Goal: Check status: Verify the current state of an ongoing process or item

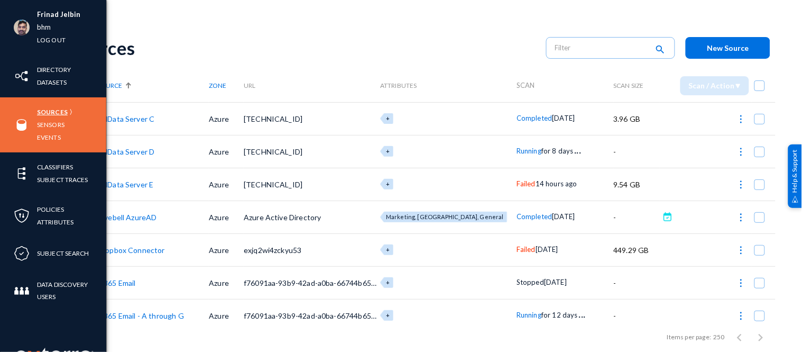
click at [49, 113] on link "Sources" at bounding box center [52, 112] width 31 height 12
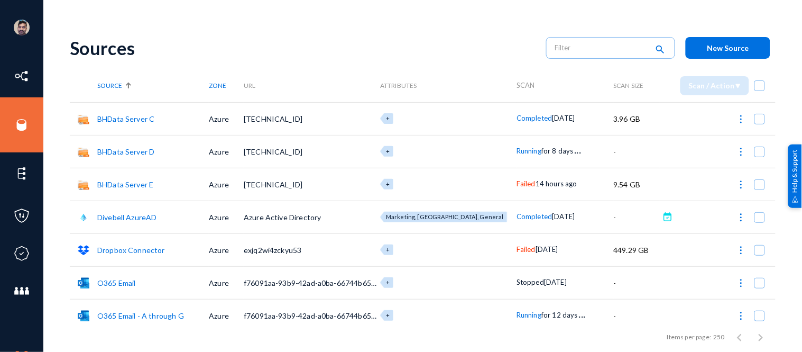
click at [439, 62] on div "Sources search New Source" at bounding box center [423, 47] width 706 height 43
click at [517, 185] on span "Failed" at bounding box center [526, 183] width 19 height 8
click at [457, 41] on div at bounding box center [401, 176] width 802 height 352
click at [517, 182] on span "Failed" at bounding box center [526, 183] width 19 height 8
click at [477, 20] on div at bounding box center [401, 176] width 802 height 352
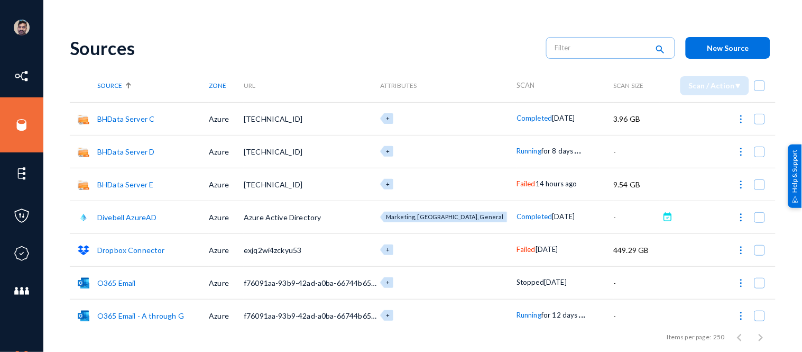
click at [517, 151] on span "Running" at bounding box center [529, 150] width 25 height 8
click at [516, 318] on div at bounding box center [401, 176] width 802 height 352
click at [517, 318] on span "Running" at bounding box center [529, 314] width 25 height 8
click at [510, 183] on div at bounding box center [401, 176] width 802 height 352
click at [517, 183] on span "Failed" at bounding box center [526, 183] width 19 height 8
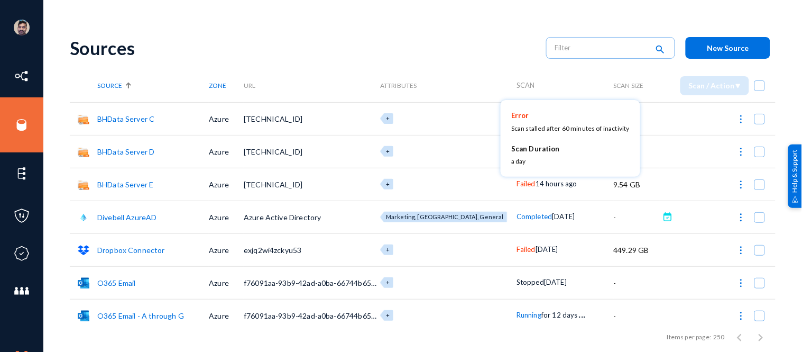
click at [436, 39] on div at bounding box center [401, 176] width 802 height 352
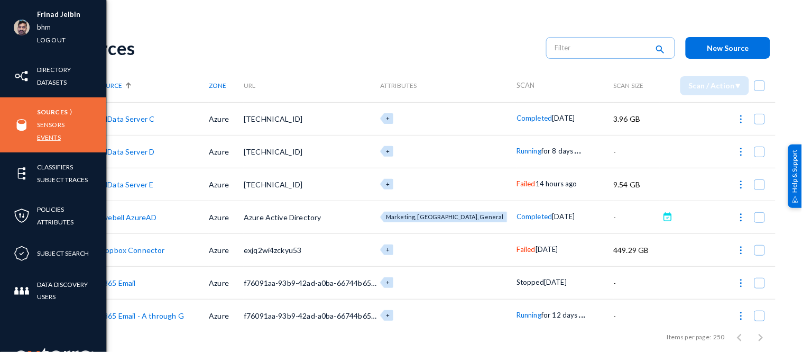
click at [56, 136] on link "Events" at bounding box center [49, 137] width 24 height 12
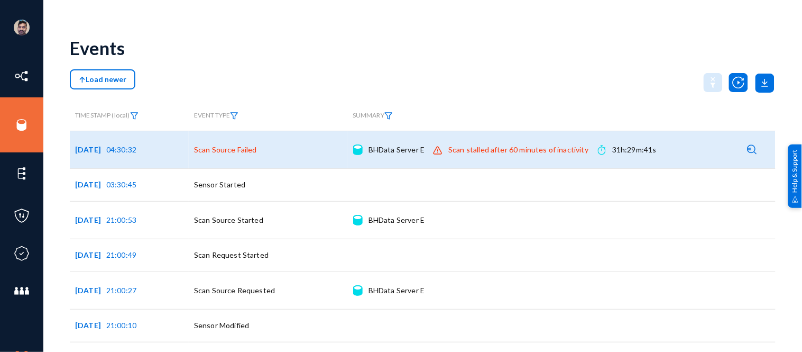
click at [464, 146] on div "Scan stalled after 60 minutes of inactivity" at bounding box center [518, 149] width 140 height 11
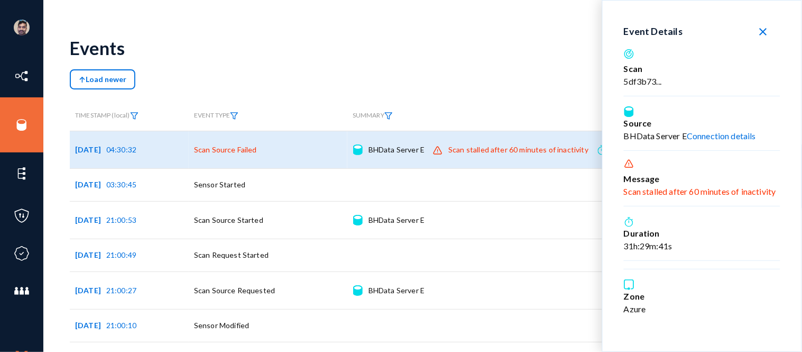
click at [464, 146] on div "Scan stalled after 60 minutes of inactivity" at bounding box center [518, 149] width 140 height 11
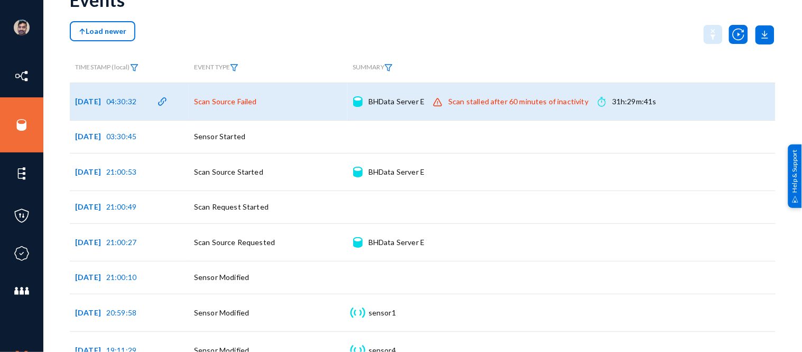
scroll to position [48, 0]
click at [399, 103] on div "BHData Server E Connection details" at bounding box center [396, 102] width 56 height 11
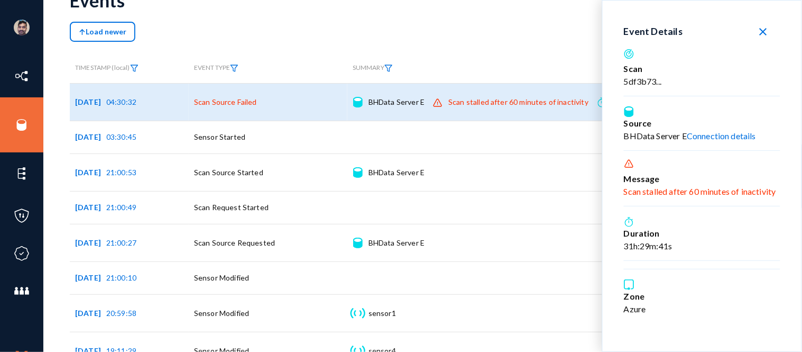
click at [735, 139] on link "Connection details" at bounding box center [721, 136] width 69 height 10
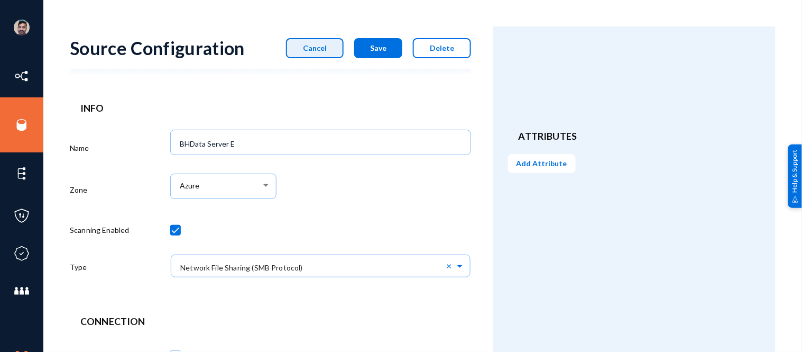
click at [319, 48] on span "Cancel" at bounding box center [315, 47] width 24 height 9
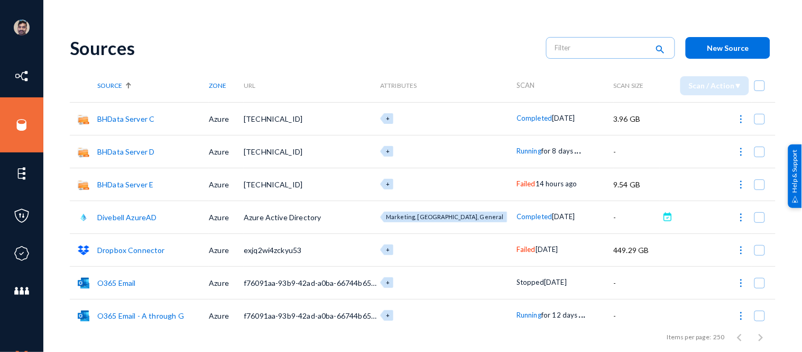
click at [517, 152] on span "Running" at bounding box center [529, 150] width 25 height 8
click at [509, 314] on div at bounding box center [401, 176] width 802 height 352
click at [517, 314] on span "Running" at bounding box center [529, 314] width 25 height 8
click at [463, 38] on div at bounding box center [401, 176] width 802 height 352
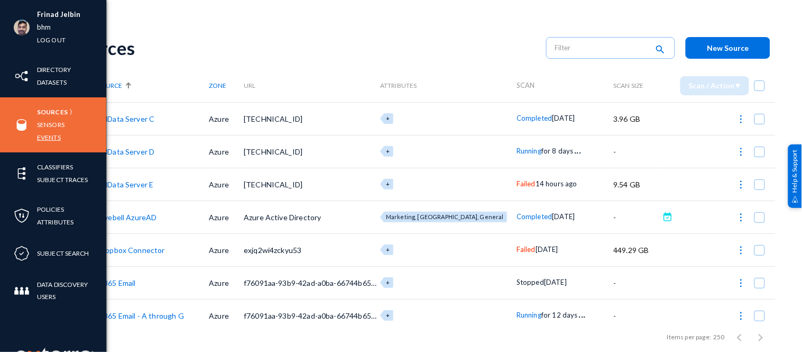
click at [41, 139] on link "Events" at bounding box center [49, 137] width 24 height 12
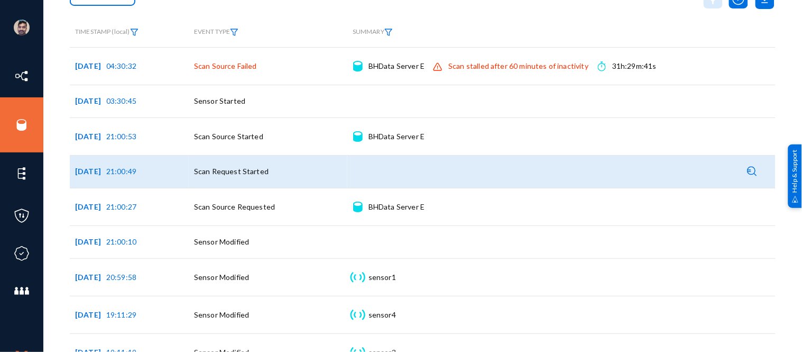
scroll to position [85, 0]
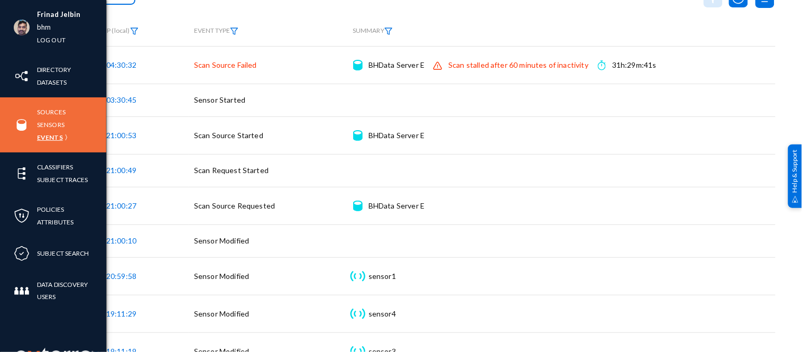
click at [50, 136] on link "Events" at bounding box center [50, 137] width 26 height 12
click at [55, 109] on link "Sources" at bounding box center [51, 112] width 29 height 12
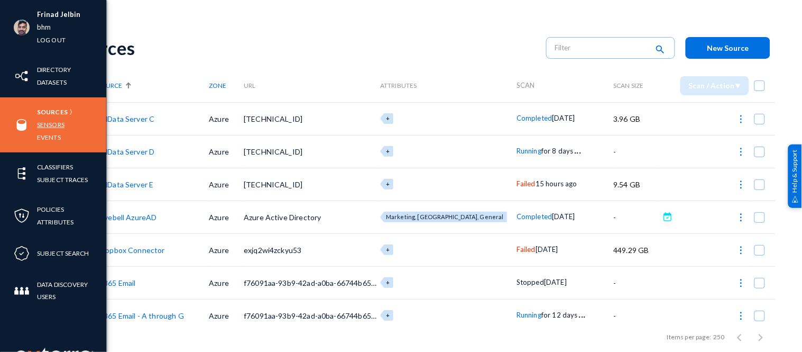
click at [53, 125] on link "Sensors" at bounding box center [50, 124] width 27 height 12
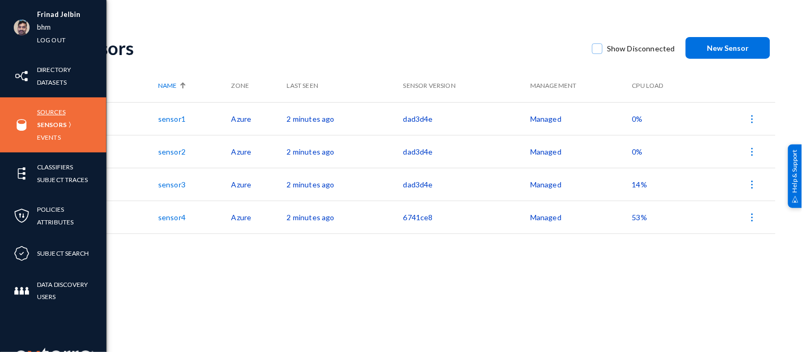
click at [41, 112] on link "Sources" at bounding box center [51, 112] width 29 height 12
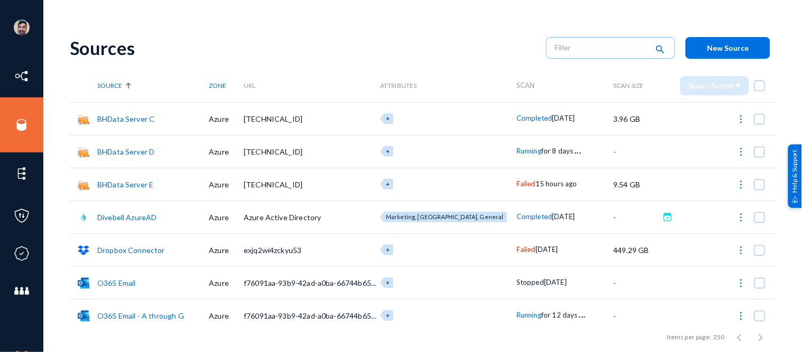
click at [129, 184] on link "BHData Server E" at bounding box center [125, 184] width 56 height 9
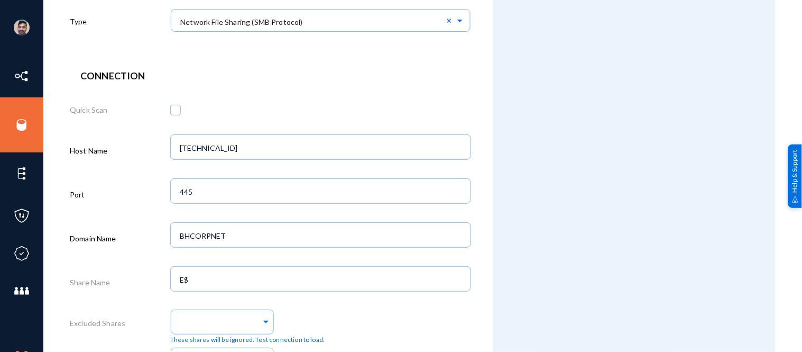
scroll to position [509, 0]
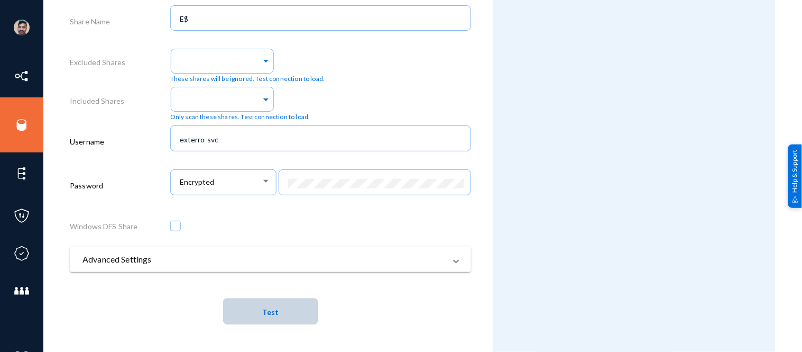
click at [268, 314] on span "Test" at bounding box center [270, 311] width 16 height 9
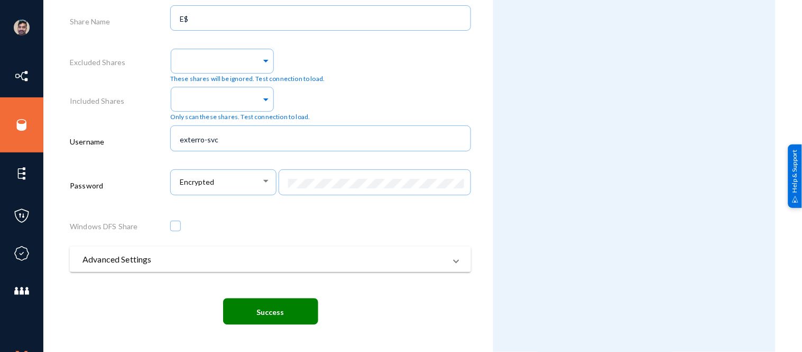
scroll to position [0, 0]
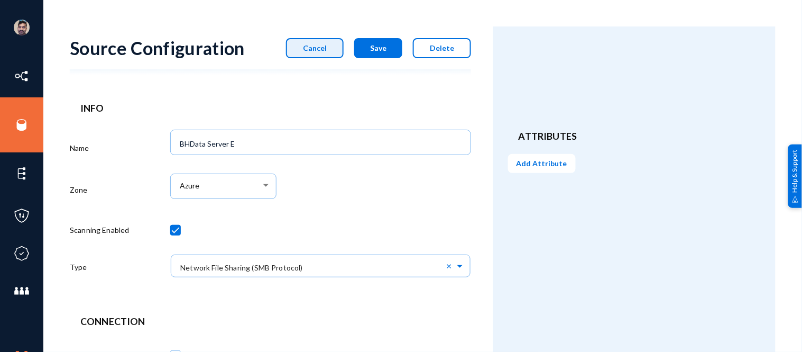
click at [316, 50] on span "Cancel" at bounding box center [315, 47] width 24 height 9
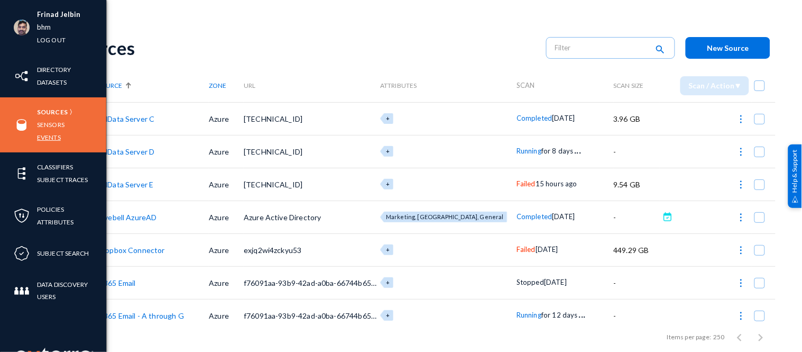
click at [50, 137] on link "Events" at bounding box center [49, 137] width 24 height 12
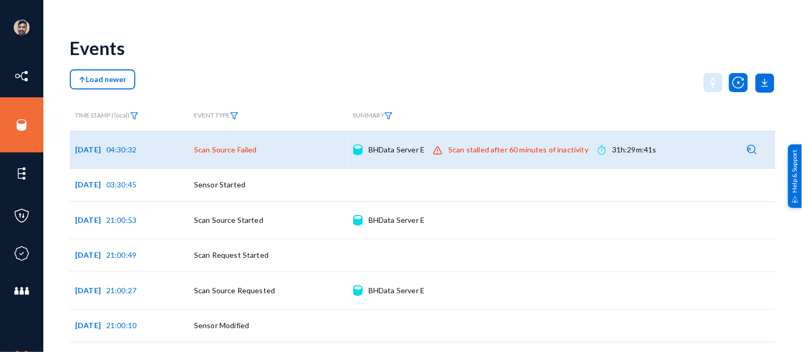
click at [358, 151] on img at bounding box center [357, 149] width 9 height 11
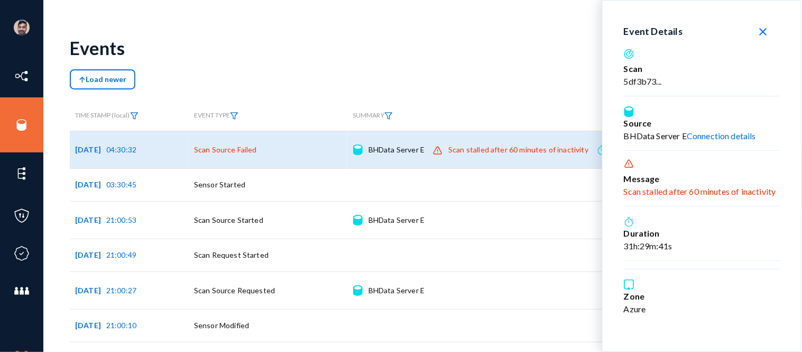
click at [639, 79] on div "5df3b73..." at bounding box center [702, 81] width 156 height 13
click at [765, 29] on mat-icon "close" at bounding box center [763, 31] width 13 height 13
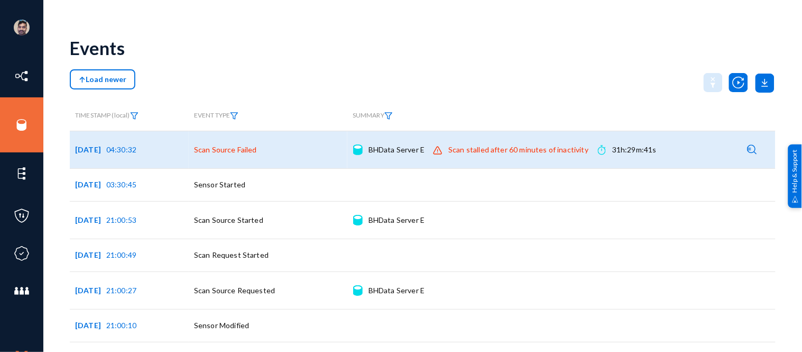
click at [753, 150] on img at bounding box center [753, 149] width 10 height 10
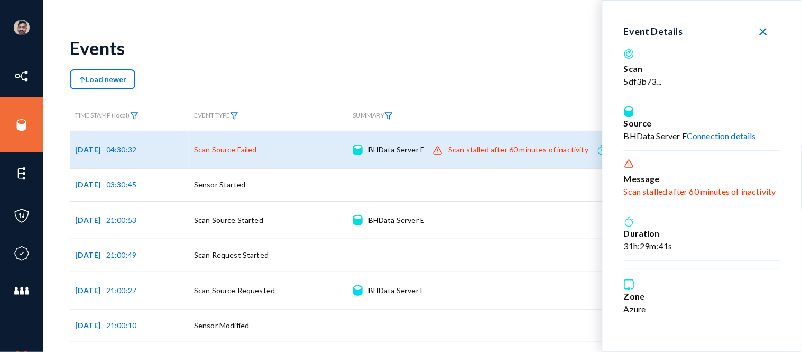
click at [733, 140] on link "Connection details" at bounding box center [721, 136] width 69 height 10
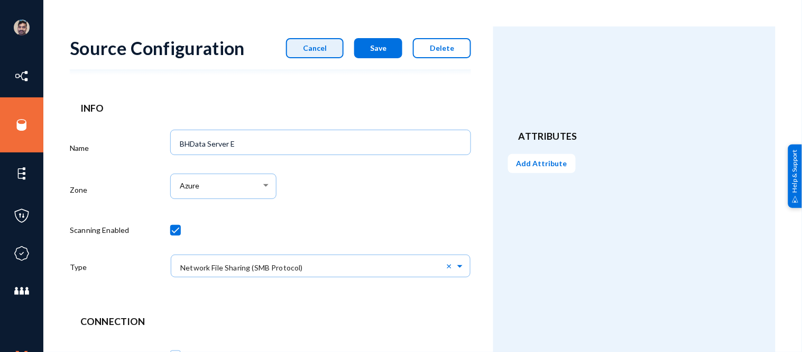
click at [306, 48] on button "Cancel" at bounding box center [315, 48] width 58 height 20
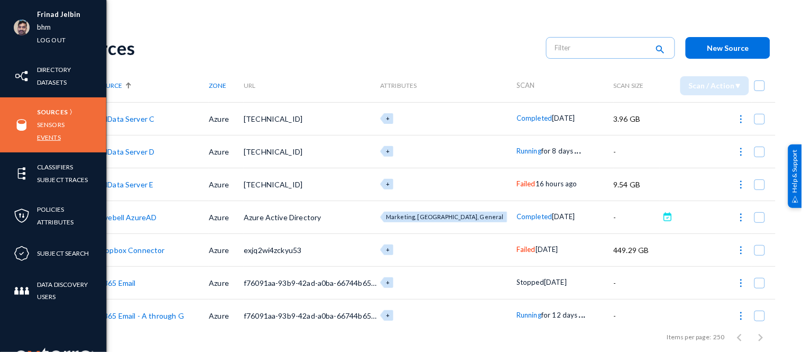
click at [54, 136] on link "Events" at bounding box center [49, 137] width 24 height 12
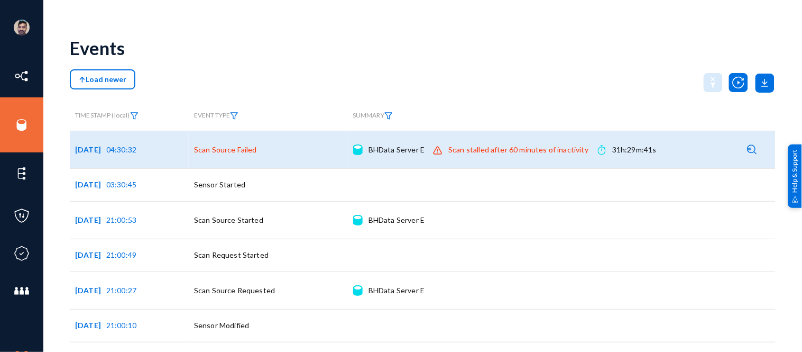
click at [748, 150] on img at bounding box center [753, 149] width 10 height 10
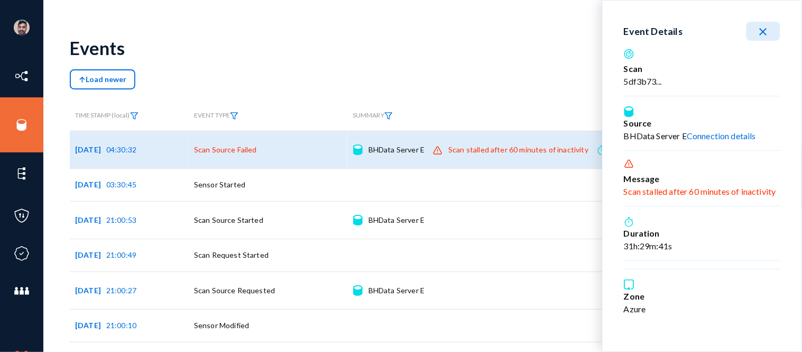
click at [727, 137] on link "Connection details" at bounding box center [721, 136] width 69 height 10
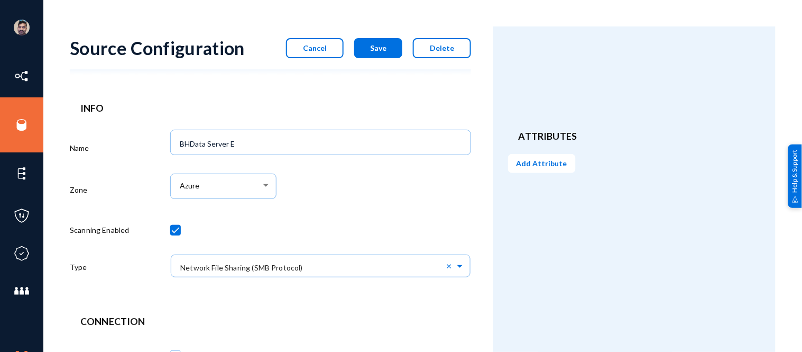
click at [315, 46] on span "Cancel" at bounding box center [315, 47] width 24 height 9
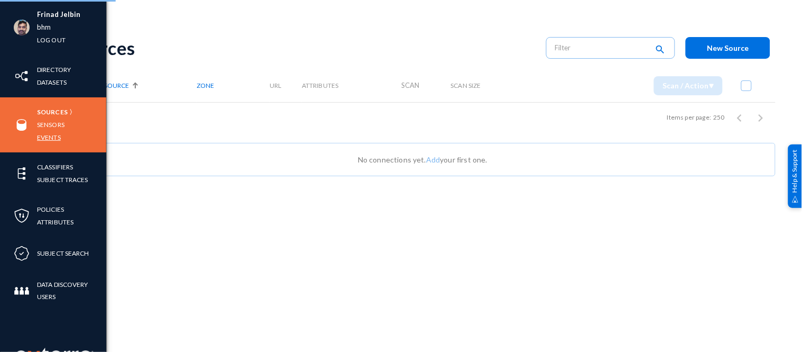
click at [40, 138] on link "Events" at bounding box center [49, 137] width 24 height 12
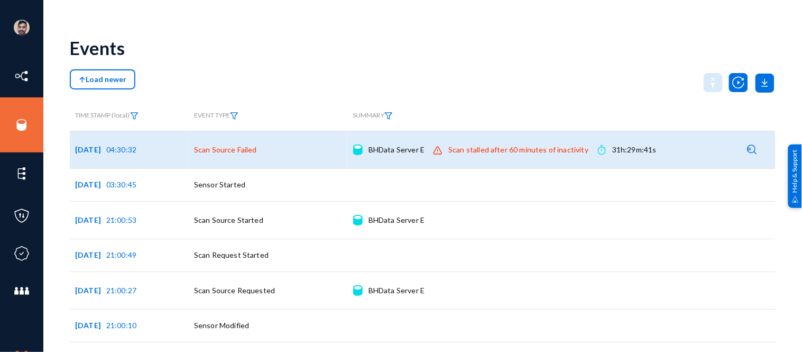
click at [751, 150] on img at bounding box center [753, 149] width 10 height 10
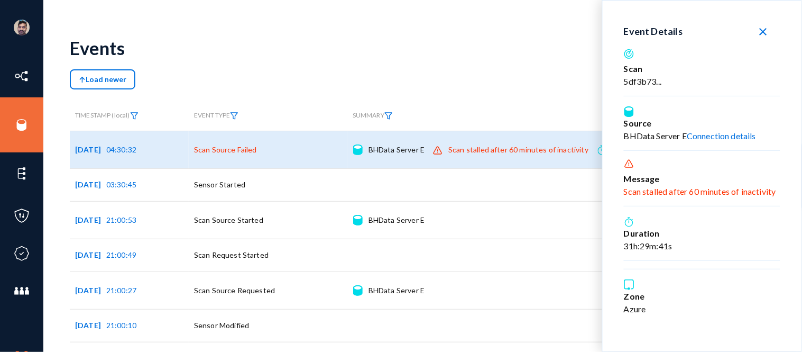
drag, startPoint x: 626, startPoint y: 80, endPoint x: 657, endPoint y: 80, distance: 31.2
click at [657, 80] on div "5df3b73..." at bounding box center [702, 81] width 156 height 13
copy div "5df3b73"
click at [765, 31] on mat-icon "close" at bounding box center [763, 31] width 13 height 13
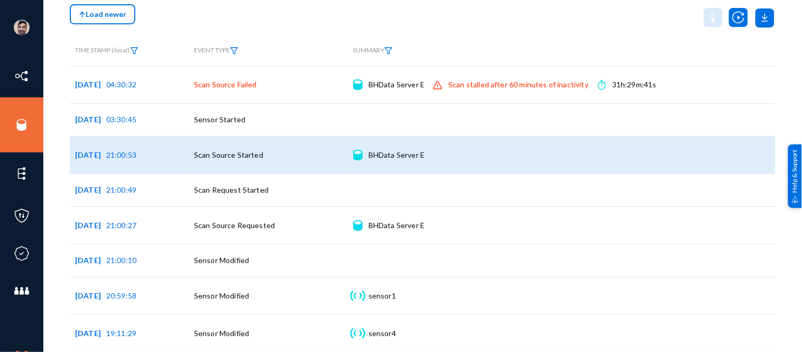
scroll to position [70, 0]
